Goal: Use online tool/utility: Utilize a website feature to perform a specific function

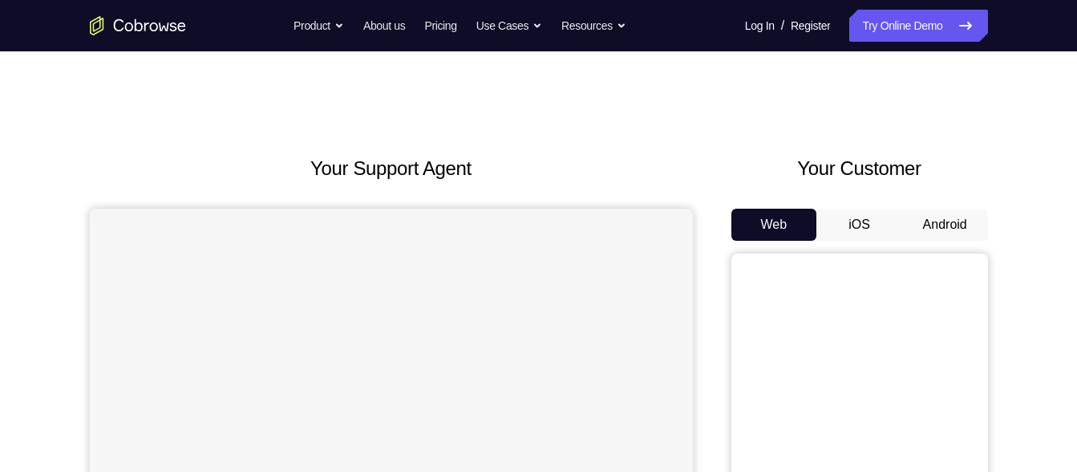
click at [858, 213] on button "iOS" at bounding box center [859, 225] width 86 height 32
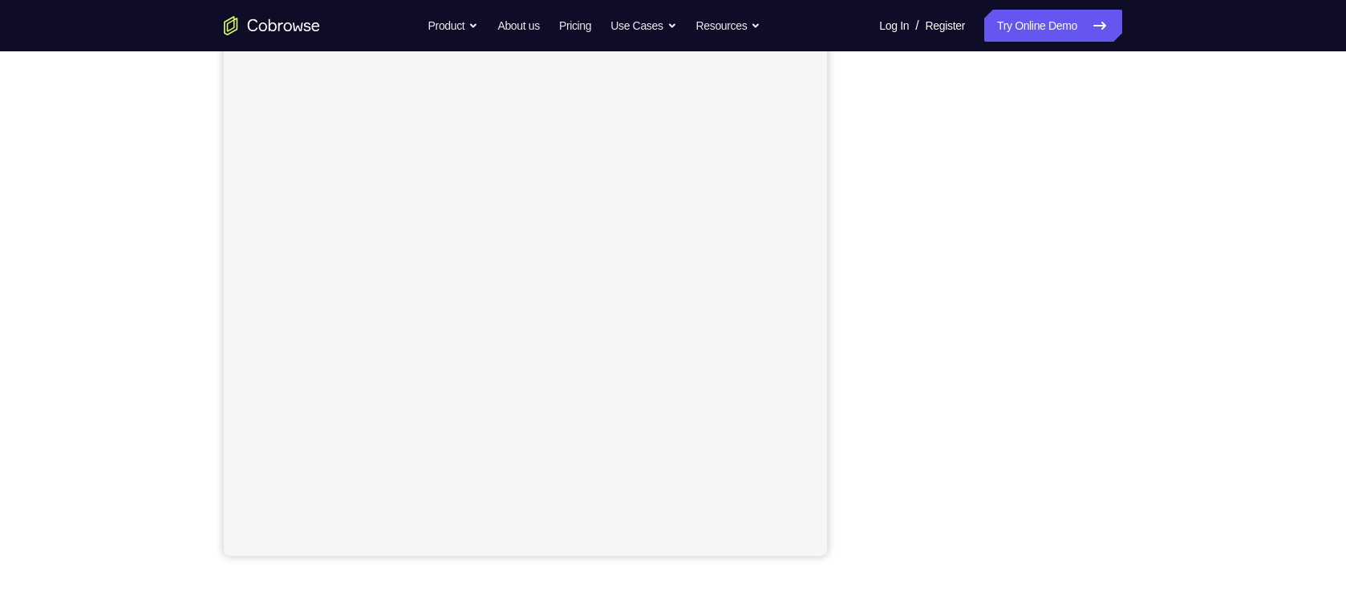
scroll to position [191, 0]
click at [1076, 293] on div "Your Support Agent Your Customer Web iOS Android Next Steps We’d be happy to gi…" at bounding box center [673, 389] width 1346 height 1058
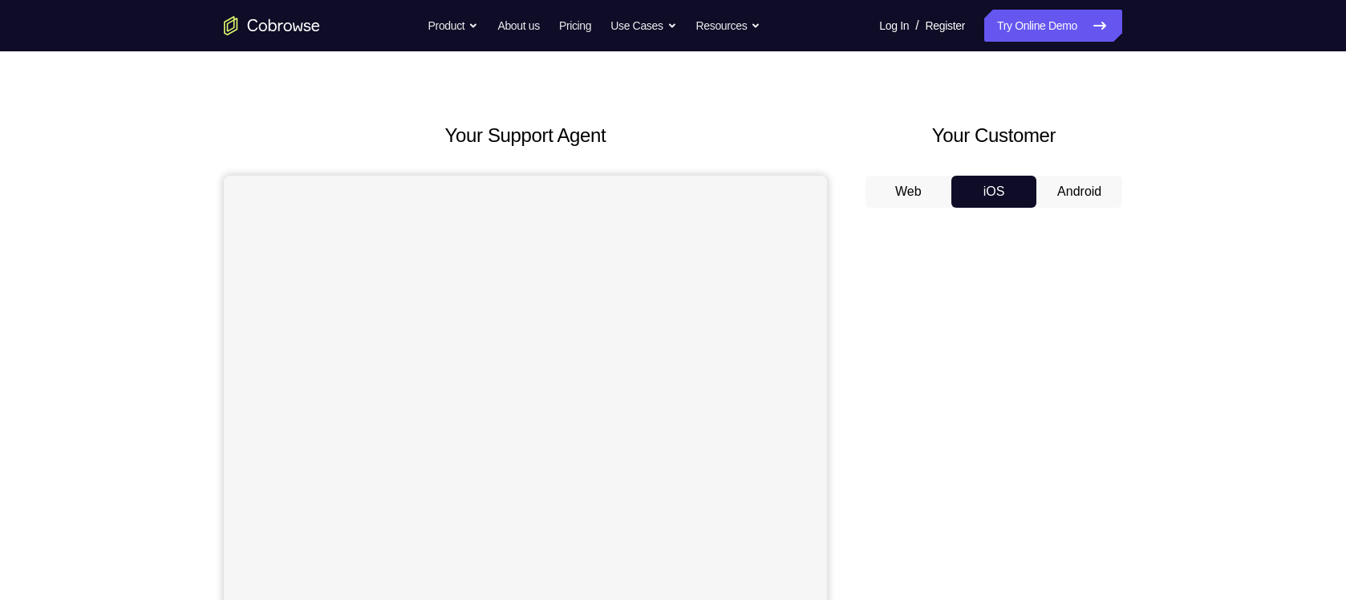
scroll to position [28, 0]
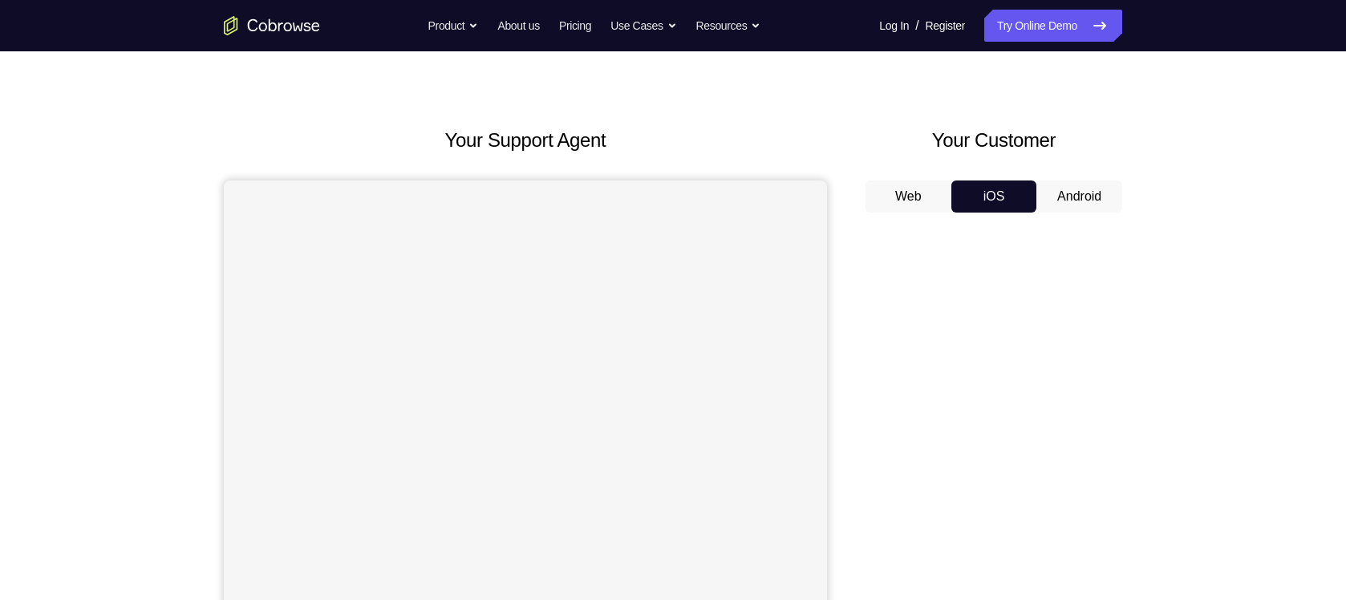
click at [1076, 198] on button "Android" at bounding box center [1079, 196] width 86 height 32
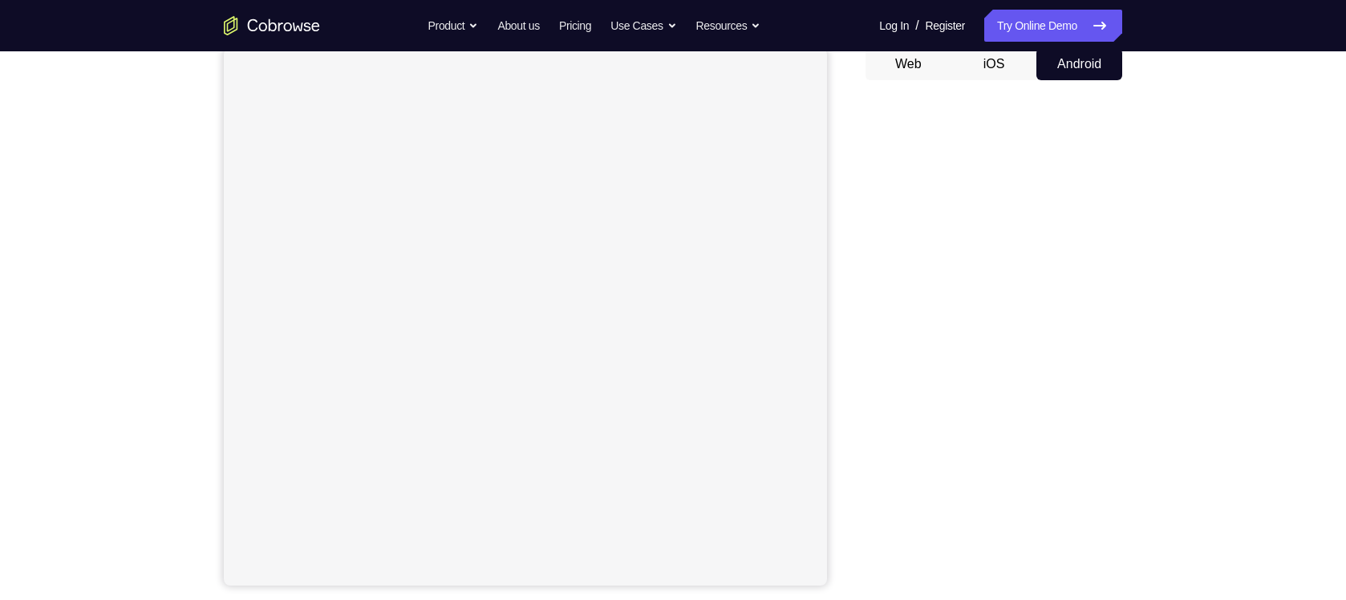
scroll to position [161, 0]
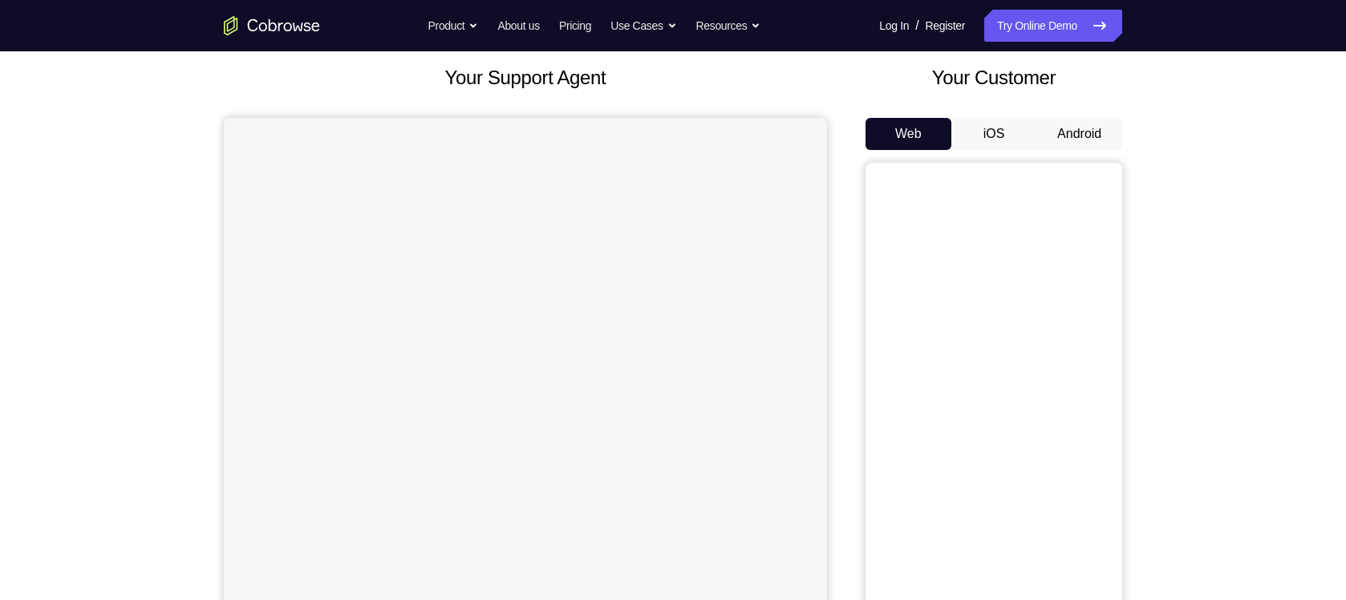
scroll to position [90, 0]
click at [995, 125] on button "iOS" at bounding box center [994, 135] width 86 height 32
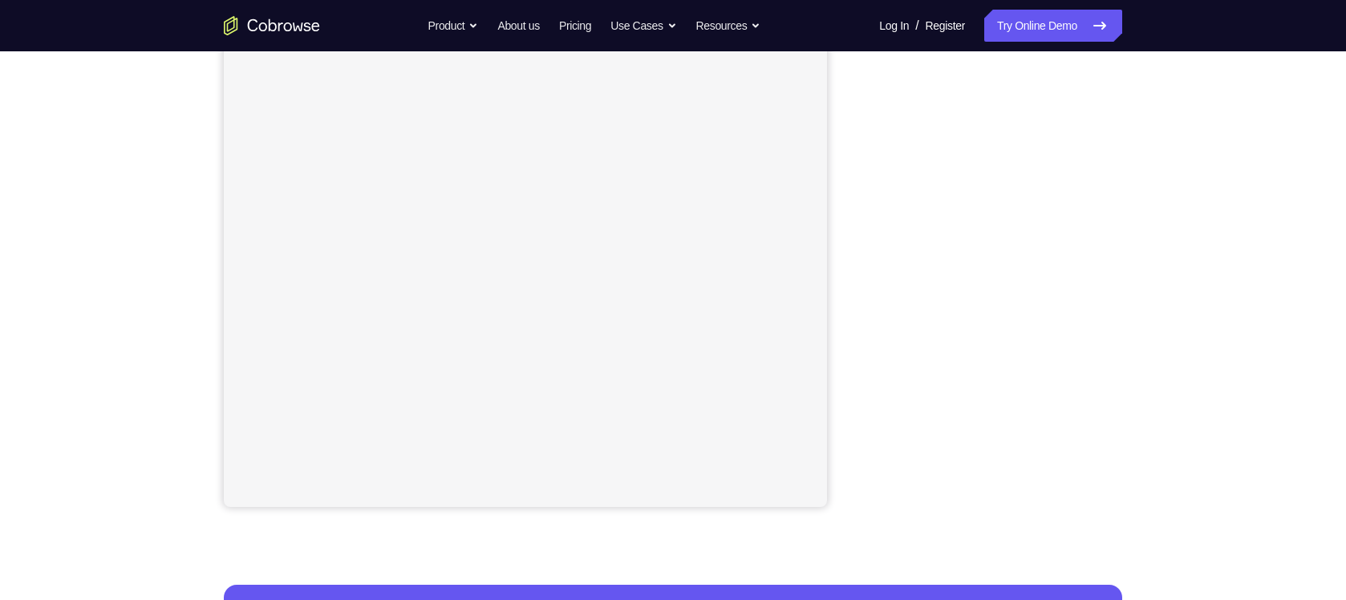
scroll to position [241, 0]
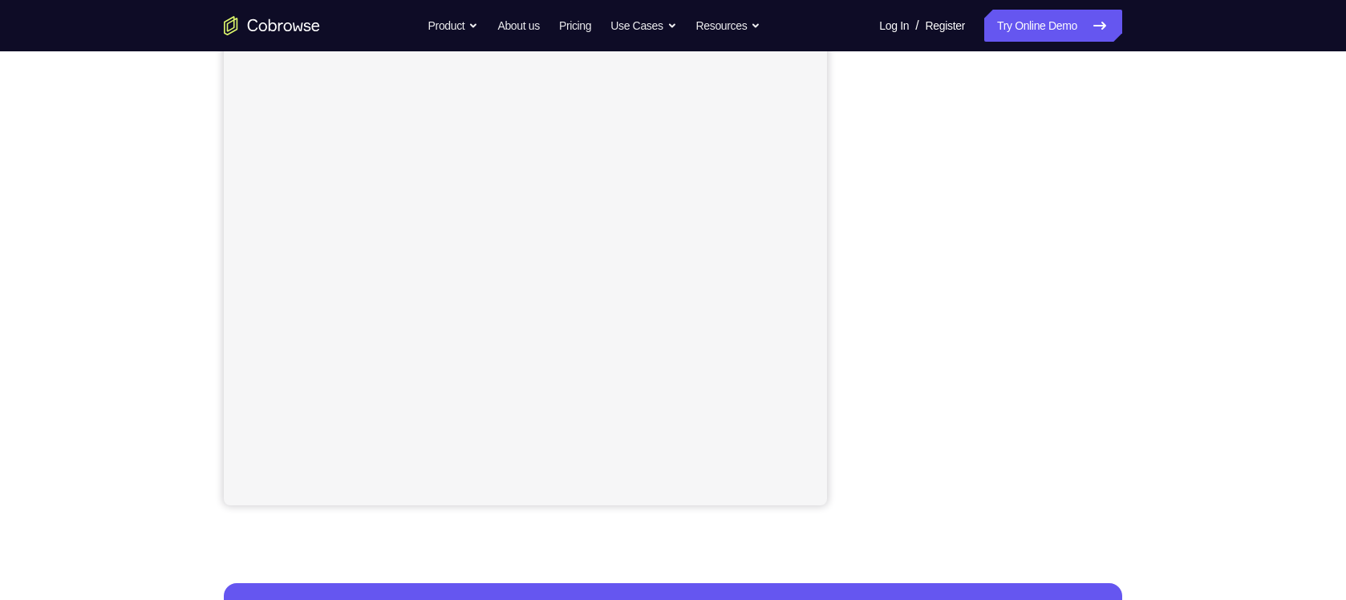
click at [1158, 303] on div "Your Support Agent Your Customer Web iOS Android Next Steps We’d be happy to gi…" at bounding box center [673, 340] width 1027 height 1058
click at [1189, 249] on div "Your Support Agent Your Customer Web iOS Android Next Steps We’d be happy to gi…" at bounding box center [673, 340] width 1346 height 1058
